Goal: Task Accomplishment & Management: Manage account settings

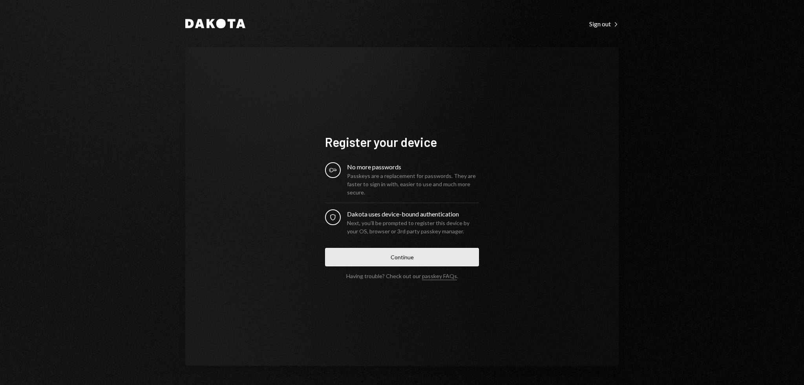
click at [403, 262] on button "Continue" at bounding box center [402, 257] width 154 height 18
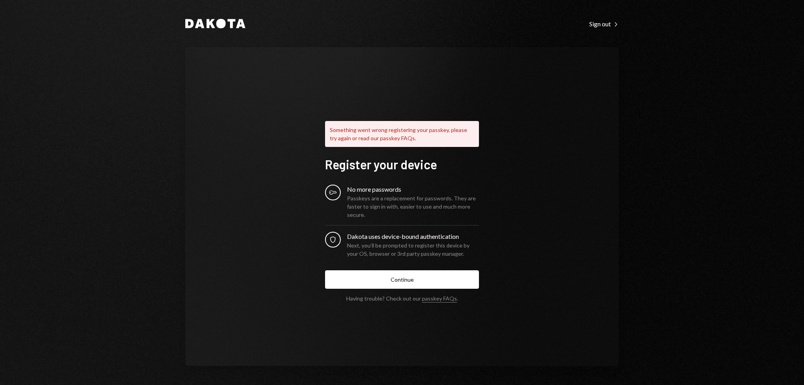
drag, startPoint x: 471, startPoint y: 85, endPoint x: 460, endPoint y: 82, distance: 11.1
drag, startPoint x: 460, startPoint y: 82, endPoint x: 424, endPoint y: 75, distance: 36.4
click at [424, 75] on div "Something went wrong registering your passkey, please try again or read our pas…" at bounding box center [402, 206] width 434 height 319
click at [416, 71] on div "Something went wrong registering your passkey, please try again or read our pas…" at bounding box center [402, 206] width 434 height 319
click at [443, 298] on link "passkey FAQs" at bounding box center [439, 298] width 35 height 7
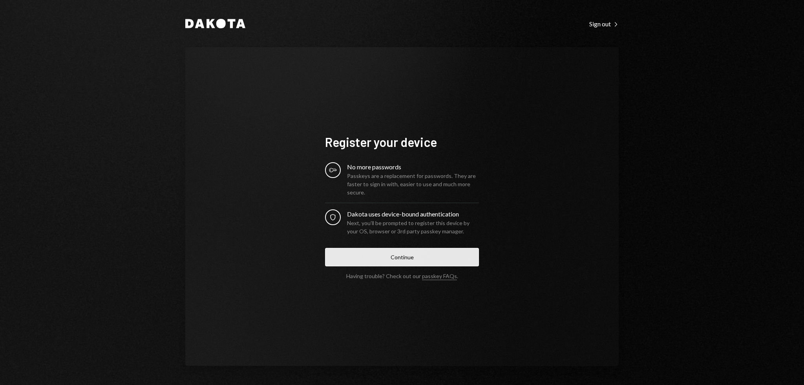
click at [392, 263] on button "Continue" at bounding box center [402, 257] width 154 height 18
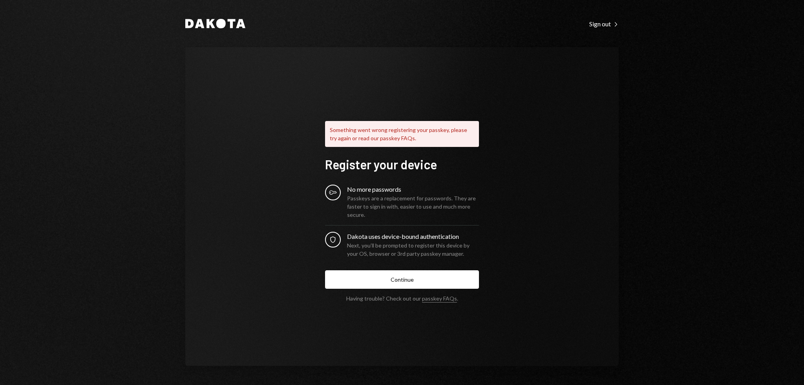
drag, startPoint x: 285, startPoint y: 150, endPoint x: 260, endPoint y: 134, distance: 30.2
click at [267, 141] on div "Something went wrong registering your passkey, please try again or read our pas…" at bounding box center [402, 206] width 434 height 319
click at [255, 131] on div "Something went wrong registering your passkey, please try again or read our pas…" at bounding box center [402, 206] width 434 height 319
click at [249, 125] on div "Something went wrong registering your passkey, please try again or read our pas…" at bounding box center [402, 206] width 434 height 319
click at [245, 118] on div "Something went wrong registering your passkey, please try again or read our pas…" at bounding box center [402, 206] width 434 height 319
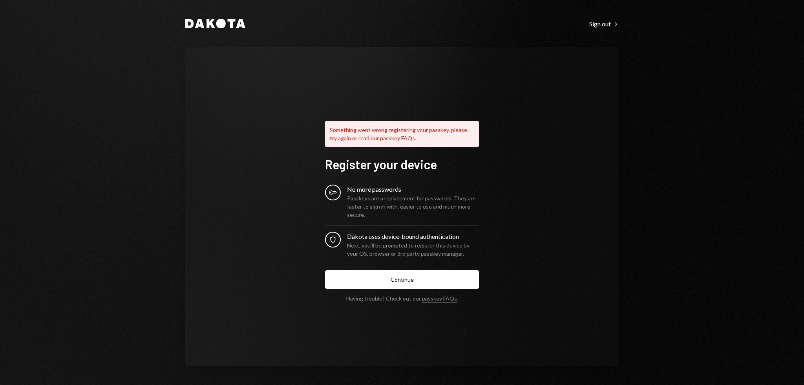
drag, startPoint x: 243, startPoint y: 117, endPoint x: 239, endPoint y: 112, distance: 6.8
click at [238, 112] on div "Something went wrong registering your passkey, please try again or read our pas…" at bounding box center [402, 206] width 434 height 319
drag, startPoint x: 233, startPoint y: 106, endPoint x: 229, endPoint y: 101, distance: 6.4
click at [229, 101] on div "Something went wrong registering your passkey, please try again or read our pas…" at bounding box center [402, 206] width 434 height 319
click at [228, 99] on div "Something went wrong registering your passkey, please try again or read our pas…" at bounding box center [402, 206] width 434 height 319
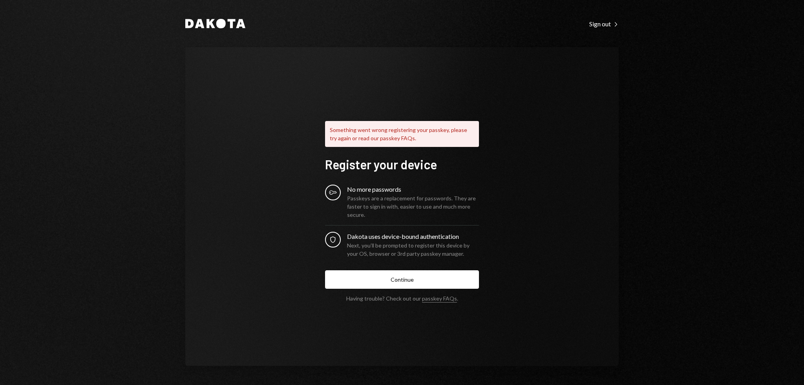
click at [235, 98] on div "Something went wrong registering your passkey, please try again or read our pas…" at bounding box center [402, 206] width 434 height 319
